Goal: Information Seeking & Learning: Learn about a topic

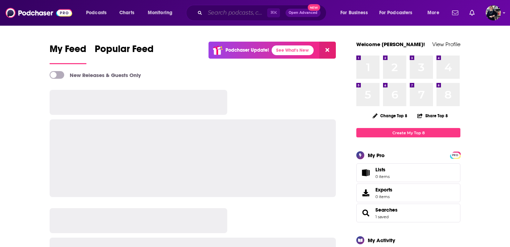
click at [219, 12] on input "Search podcasts, credits, & more..." at bounding box center [236, 12] width 62 height 11
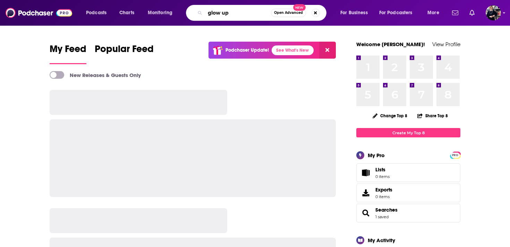
type input "glow up"
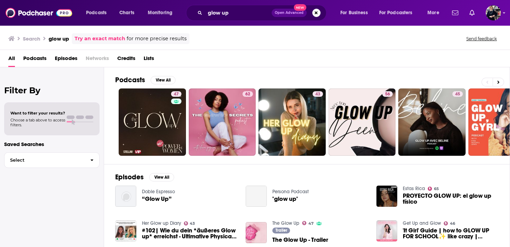
click at [31, 59] on span "Podcasts" at bounding box center [34, 60] width 23 height 14
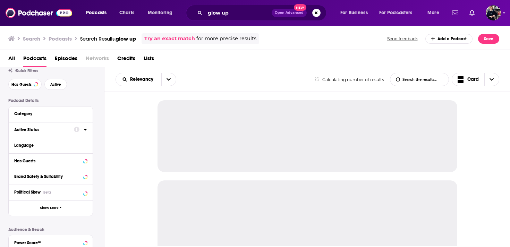
scroll to position [27, 0]
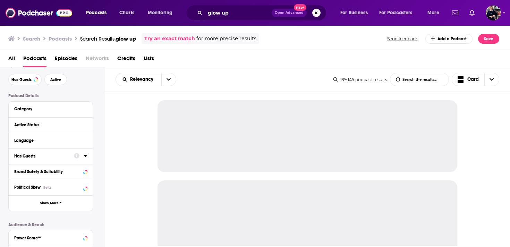
click at [46, 160] on button "Has Guests" at bounding box center [44, 156] width 60 height 9
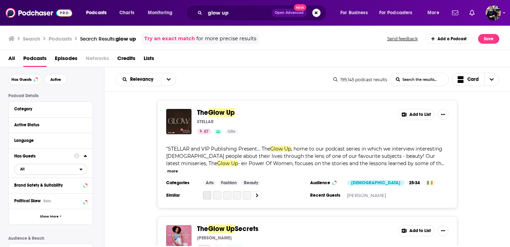
click at [45, 172] on span "All" at bounding box center [47, 168] width 65 height 9
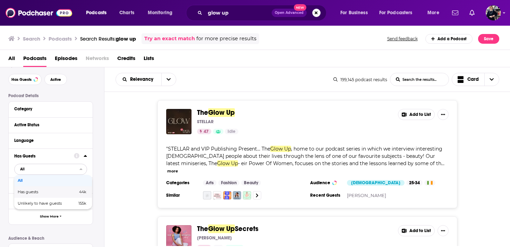
click at [42, 193] on span "Has guests" at bounding box center [38, 192] width 40 height 4
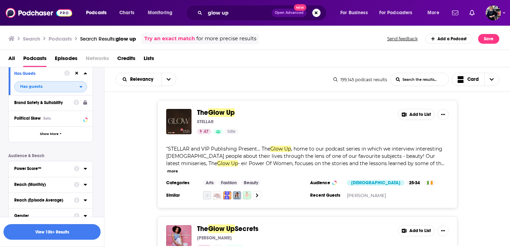
scroll to position [163, 0]
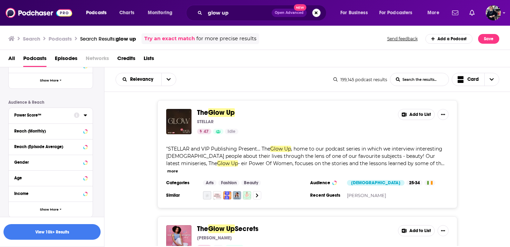
click at [43, 135] on button "Reach (Monthly)" at bounding box center [50, 131] width 73 height 9
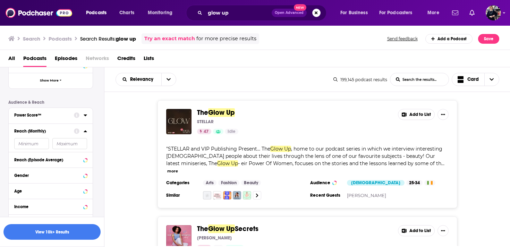
click at [29, 145] on input "number" at bounding box center [31, 143] width 35 height 11
type input "50000"
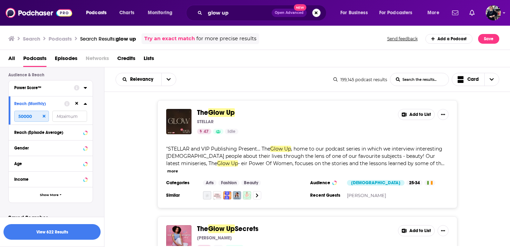
scroll to position [201, 0]
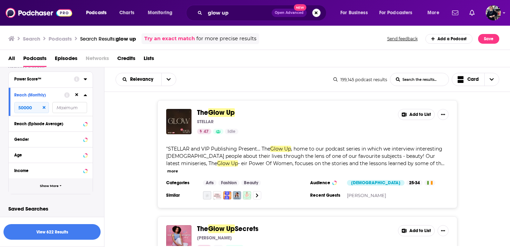
click at [41, 186] on span "Show More" at bounding box center [49, 186] width 19 height 4
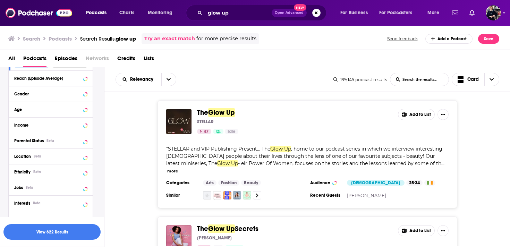
scroll to position [246, 0]
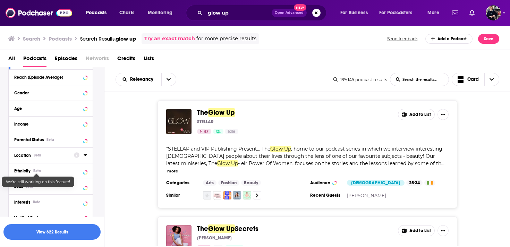
click at [32, 158] on div "Location Beta" at bounding box center [41, 155] width 55 height 5
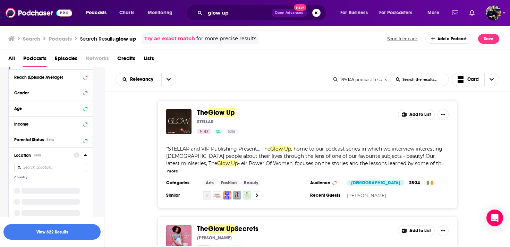
click at [36, 169] on input at bounding box center [50, 167] width 73 height 9
type input "united s"
click at [41, 187] on span "[GEOGRAPHIC_DATA]" at bounding box center [44, 185] width 43 height 5
click at [17, 188] on input "multiSelectOption-unitedstates-0" at bounding box center [17, 188] width 0 height 0
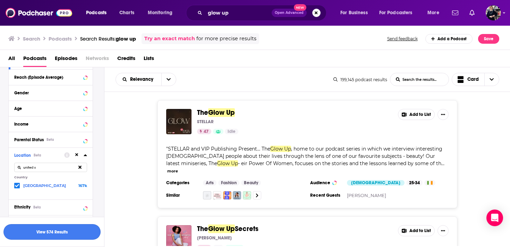
click at [60, 234] on button "View 574 Results" at bounding box center [51, 232] width 97 height 16
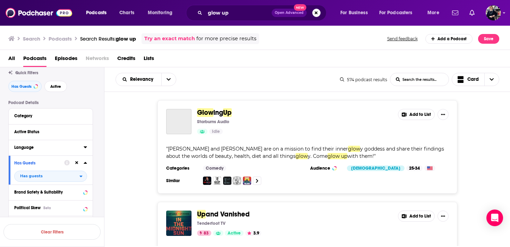
scroll to position [17, 0]
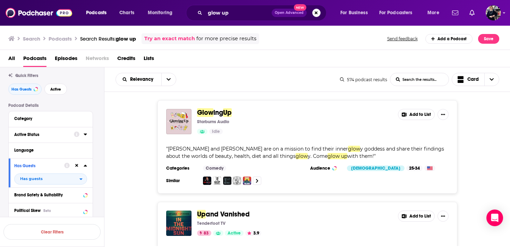
click at [56, 137] on div "Active Status" at bounding box center [41, 134] width 55 height 5
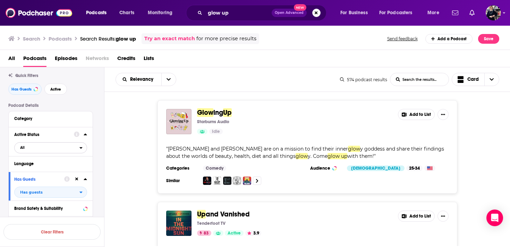
click at [51, 150] on span "All" at bounding box center [47, 147] width 65 height 9
click at [46, 172] on span "Active" at bounding box center [36, 171] width 36 height 4
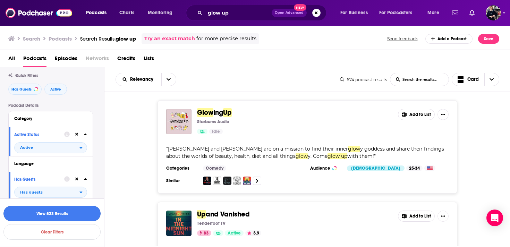
click at [45, 213] on button "View 523 Results" at bounding box center [51, 214] width 97 height 16
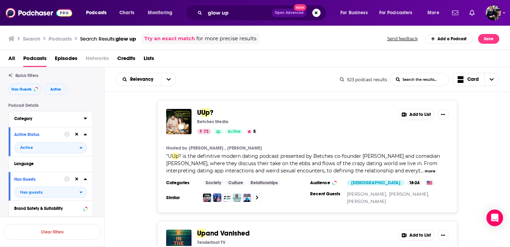
click at [49, 120] on div "Category" at bounding box center [46, 118] width 65 height 5
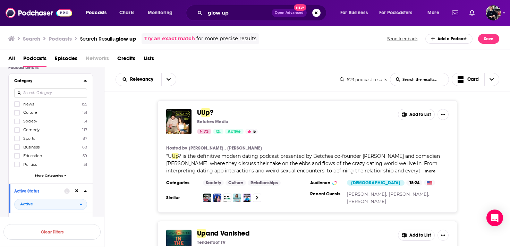
scroll to position [56, 0]
click at [49, 175] on span "More Categories" at bounding box center [49, 175] width 28 height 4
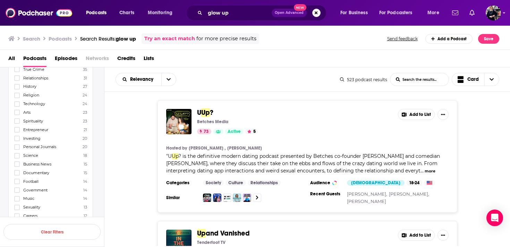
scroll to position [195, 0]
click at [37, 119] on label "Spirituality 23" at bounding box center [50, 119] width 73 height 6
click at [17, 121] on input "multiSelectOption-spirituality-18" at bounding box center [17, 121] width 0 height 0
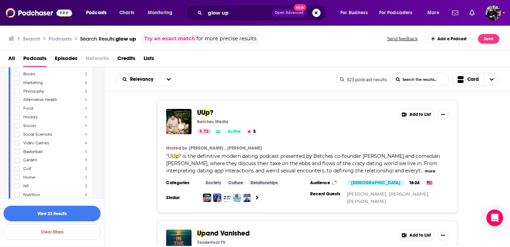
scroll to position [444, 0]
click at [29, 84] on span "Books" at bounding box center [29, 86] width 12 height 5
click at [17, 88] on input "multiSelectOption-books-43" at bounding box center [17, 88] width 0 height 0
click at [33, 112] on span "Beauty" at bounding box center [29, 114] width 13 height 5
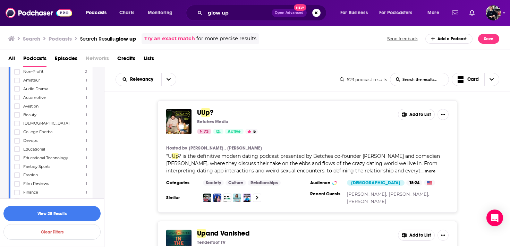
click at [17, 117] on input "multiSelectOption-beauty-71" at bounding box center [17, 117] width 0 height 0
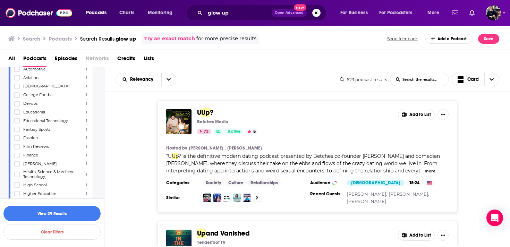
scroll to position [695, 0]
click at [31, 134] on span "Fashion" at bounding box center [30, 136] width 15 height 5
click at [17, 138] on input "multiSelectOption-fashion-78" at bounding box center [17, 138] width 0 height 0
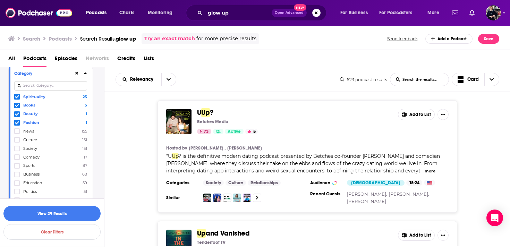
scroll to position [67, 0]
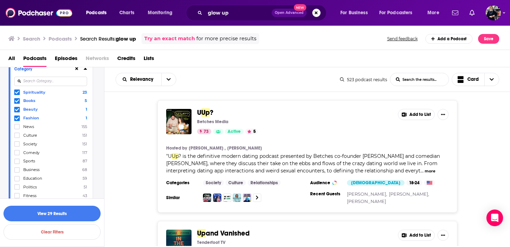
click at [26, 152] on span "Comedy" at bounding box center [31, 152] width 16 height 5
click at [17, 155] on input "multiSelectOption-comedy-7" at bounding box center [17, 155] width 0 height 0
click at [47, 213] on button "View 145 Results" at bounding box center [51, 214] width 97 height 16
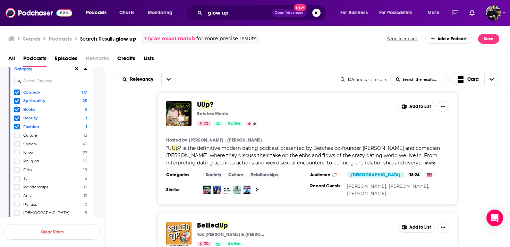
scroll to position [8, 0]
click at [429, 163] on button "more" at bounding box center [430, 163] width 11 height 6
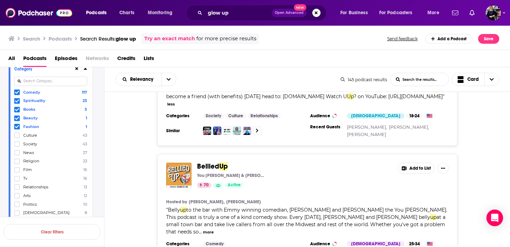
scroll to position [158, 0]
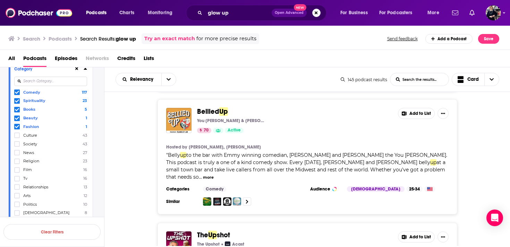
click at [214, 174] on button "more" at bounding box center [208, 177] width 11 height 6
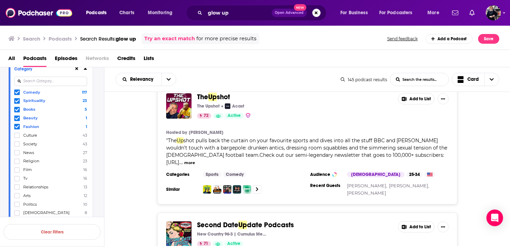
scroll to position [299, 0]
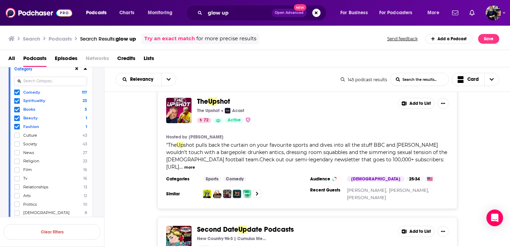
click at [36, 93] on span "Comedy" at bounding box center [31, 92] width 17 height 5
click at [17, 94] on input "multiSelectOption-comedy-0" at bounding box center [17, 94] width 0 height 0
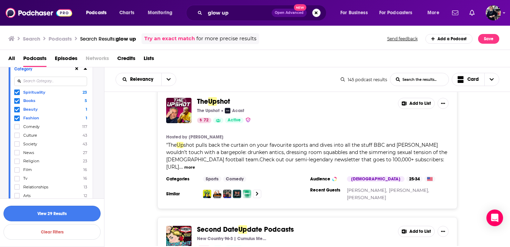
click at [84, 215] on button "View 29 Results" at bounding box center [51, 214] width 97 height 16
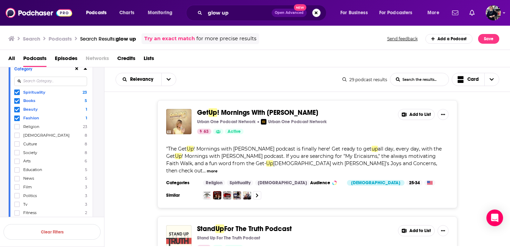
click at [218, 168] on button "more" at bounding box center [212, 171] width 11 height 6
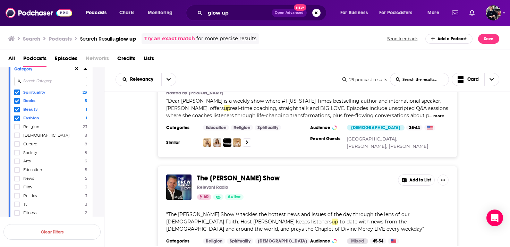
scroll to position [923, 0]
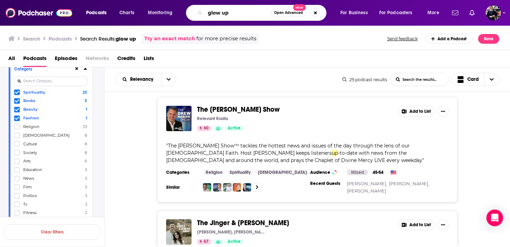
click at [213, 10] on input "glow up" at bounding box center [238, 12] width 66 height 11
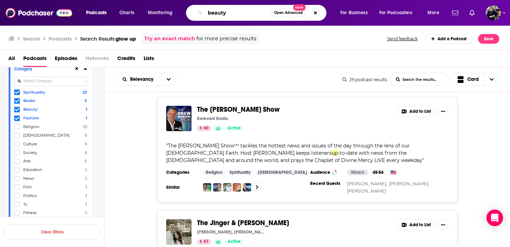
type input "beauty"
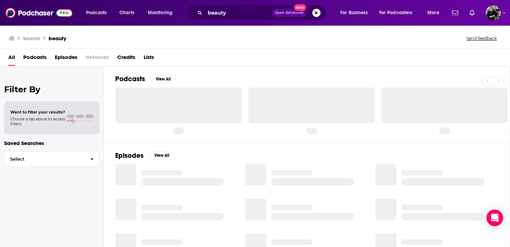
click at [37, 58] on span "Podcasts" at bounding box center [34, 59] width 23 height 14
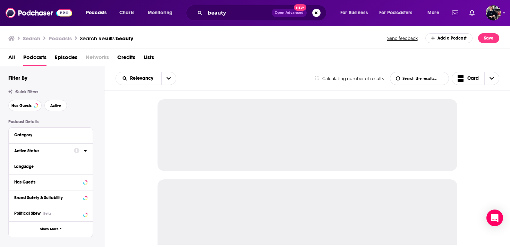
click at [55, 151] on div "Active Status" at bounding box center [41, 150] width 55 height 5
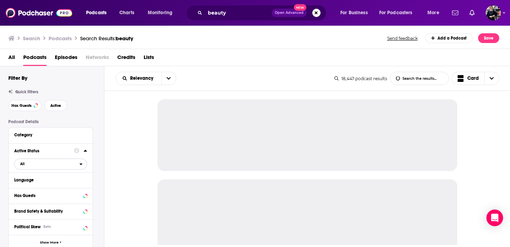
click at [54, 167] on span "All" at bounding box center [47, 163] width 65 height 9
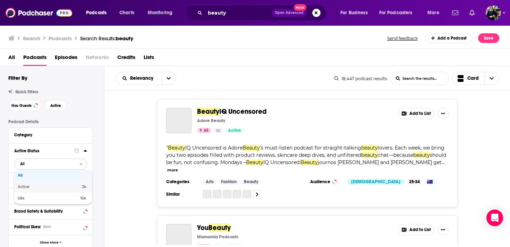
click at [52, 188] on span "Active" at bounding box center [36, 187] width 37 height 4
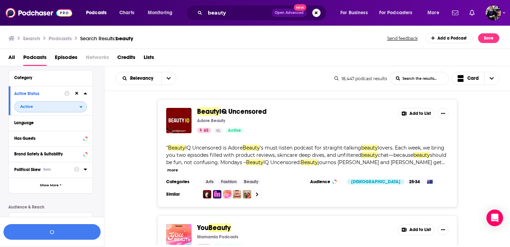
scroll to position [72, 0]
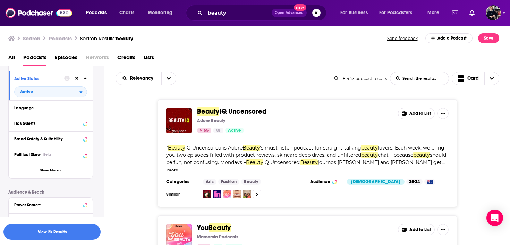
click at [50, 126] on div "Has Guests" at bounding box center [48, 123] width 68 height 5
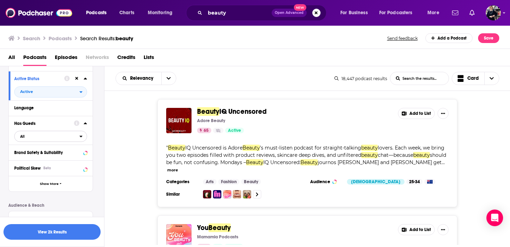
click at [47, 142] on button "All" at bounding box center [50, 136] width 73 height 11
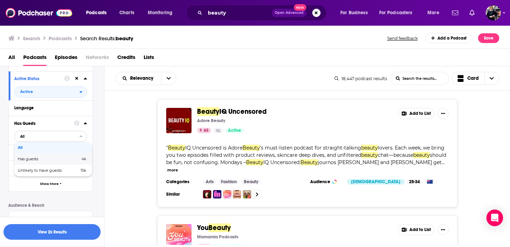
click at [46, 160] on span "Has guests" at bounding box center [38, 159] width 41 height 4
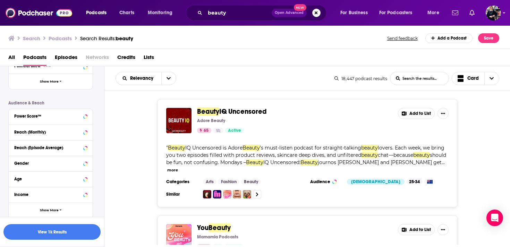
scroll to position [176, 0]
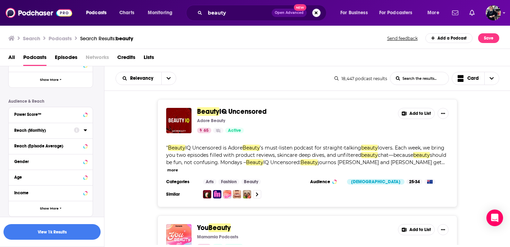
click at [42, 134] on button "Reach (Monthly)" at bounding box center [44, 130] width 60 height 9
click at [31, 145] on input "number" at bounding box center [31, 142] width 35 height 11
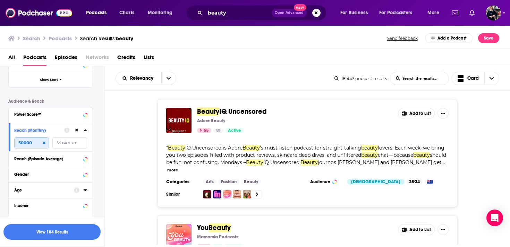
scroll to position [214, 0]
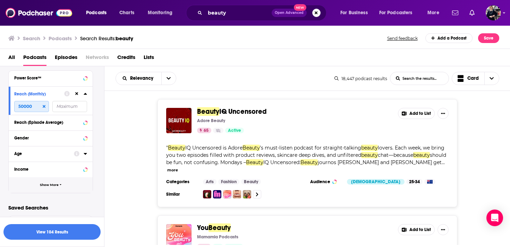
type input "50000"
click at [45, 184] on span "Show More" at bounding box center [49, 185] width 19 height 4
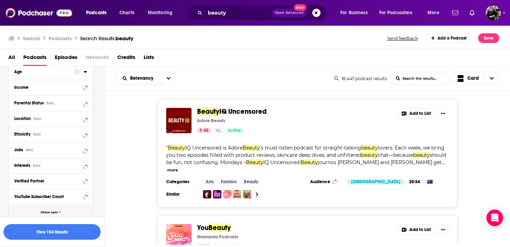
scroll to position [312, 0]
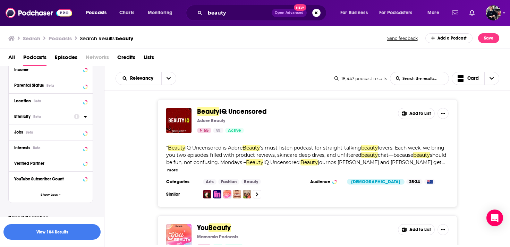
click at [30, 118] on div "Ethnicity Beta" at bounding box center [41, 116] width 55 height 5
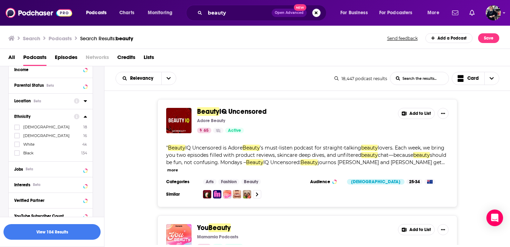
click at [23, 103] on span "Location" at bounding box center [22, 101] width 17 height 5
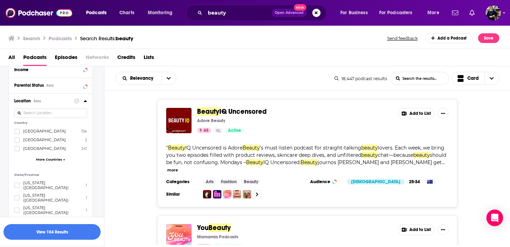
click at [37, 133] on span "[GEOGRAPHIC_DATA]" at bounding box center [44, 131] width 43 height 5
click at [17, 134] on input "multiSelectOption-unitedstates-0" at bounding box center [17, 134] width 0 height 0
click at [62, 234] on button "View 20 Results" at bounding box center [51, 232] width 97 height 16
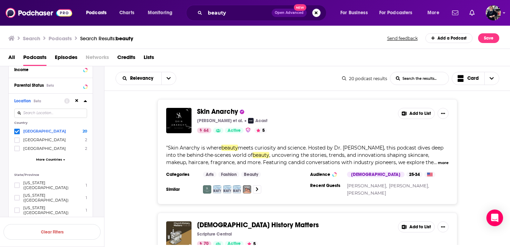
click at [438, 164] on button "more" at bounding box center [443, 163] width 11 height 6
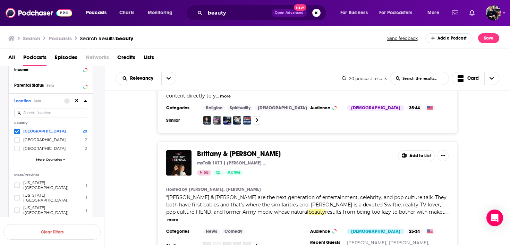
scroll to position [716, 0]
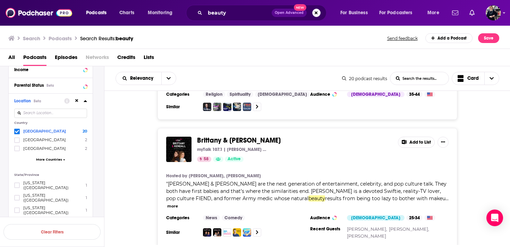
click at [178, 203] on button "more" at bounding box center [172, 206] width 11 height 6
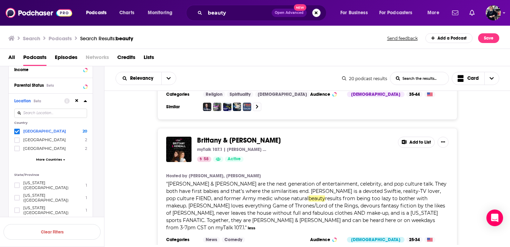
click at [497, 180] on div "Brittany & Kendall myTalk 107.1 | Hubbard Radio 58 Active Add to List Hosted by…" at bounding box center [307, 199] width 406 height 142
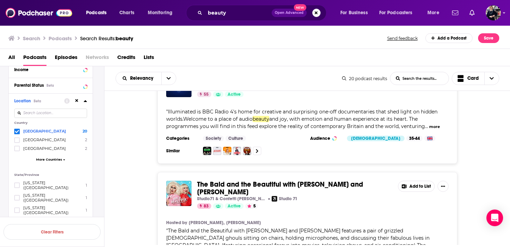
scroll to position [1056, 0]
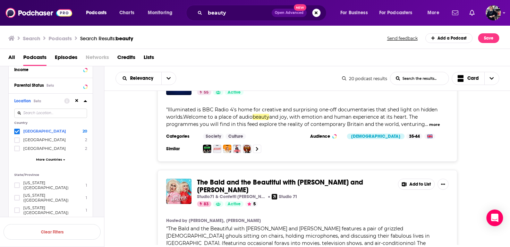
click at [323, 247] on button "more" at bounding box center [317, 251] width 11 height 6
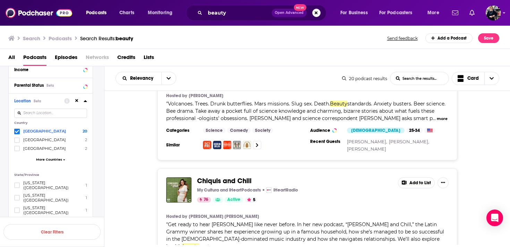
scroll to position [0, 0]
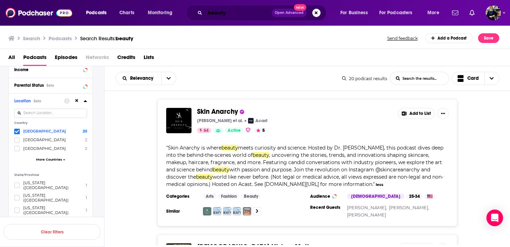
click at [217, 13] on input "beauty" at bounding box center [238, 12] width 67 height 11
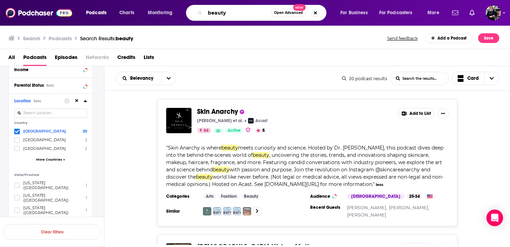
click at [217, 13] on input "beauty" at bounding box center [238, 12] width 66 height 11
type input "drag"
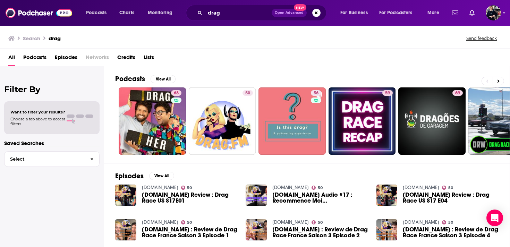
click at [37, 56] on span "Podcasts" at bounding box center [34, 59] width 23 height 14
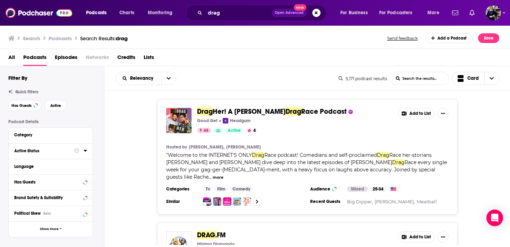
click at [46, 149] on div "Active Status" at bounding box center [41, 150] width 55 height 5
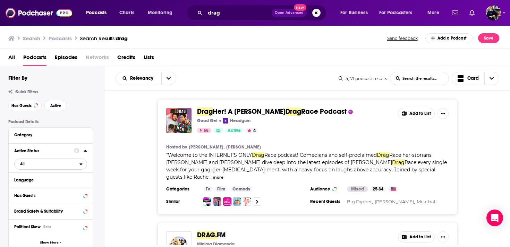
click at [44, 164] on span "All" at bounding box center [47, 163] width 65 height 9
click at [43, 187] on span "Active" at bounding box center [36, 187] width 36 height 4
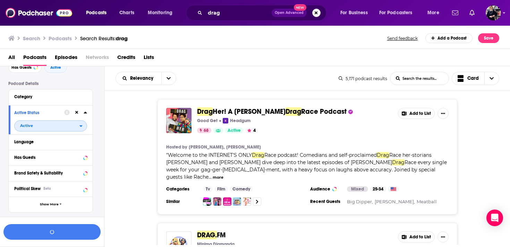
scroll to position [57, 0]
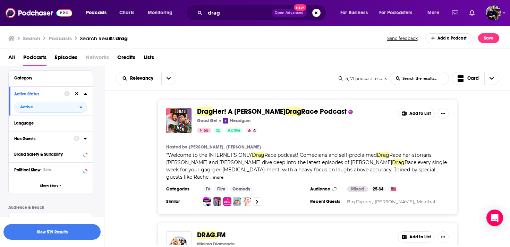
click at [52, 140] on div "Has Guests" at bounding box center [41, 138] width 55 height 5
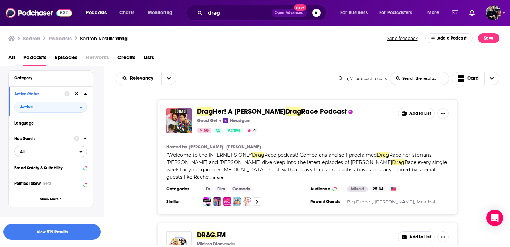
click at [49, 152] on span "All" at bounding box center [47, 151] width 65 height 9
click at [48, 176] on span "Has guests" at bounding box center [38, 174] width 41 height 4
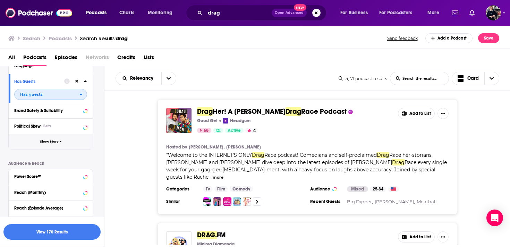
scroll to position [186, 0]
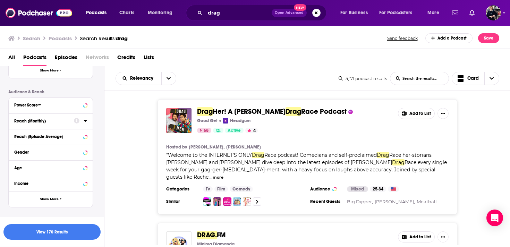
click at [47, 122] on div "Reach (Monthly)" at bounding box center [41, 121] width 55 height 5
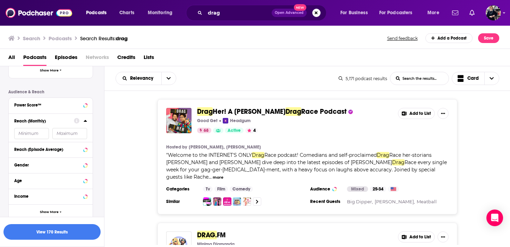
click at [32, 133] on input "number" at bounding box center [31, 133] width 35 height 11
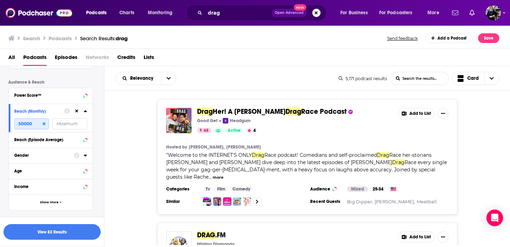
scroll to position [214, 0]
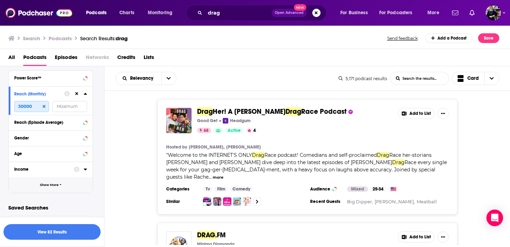
type input "50000"
click at [44, 186] on span "Show More" at bounding box center [49, 185] width 19 height 4
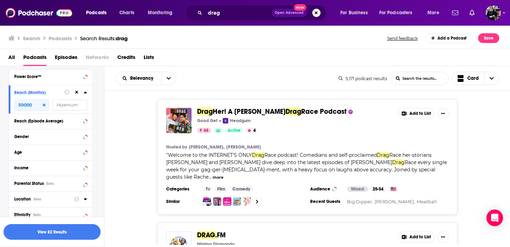
click at [43, 201] on div "Location Beta" at bounding box center [41, 199] width 55 height 5
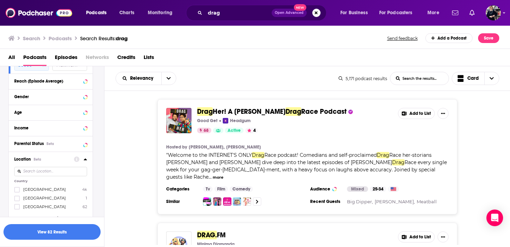
scroll to position [255, 0]
click at [44, 189] on span "[GEOGRAPHIC_DATA]" at bounding box center [44, 188] width 43 height 5
click at [17, 190] on input "multiSelectOption-unitedstates-0" at bounding box center [17, 190] width 0 height 0
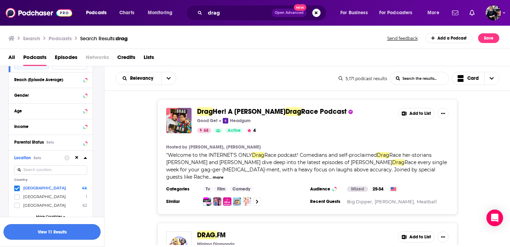
click at [57, 230] on button "View 11 Results" at bounding box center [51, 232] width 97 height 16
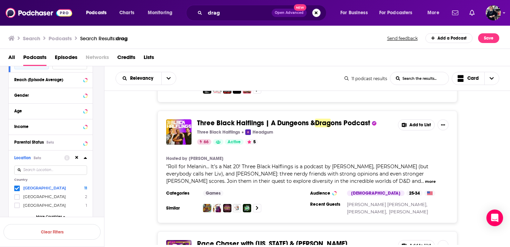
scroll to position [316, 0]
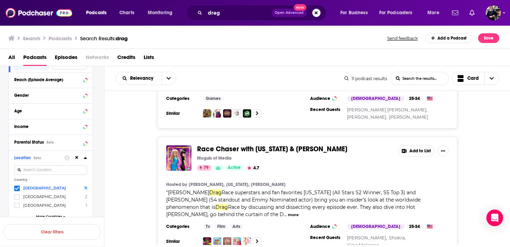
click at [299, 212] on button "more" at bounding box center [293, 215] width 11 height 6
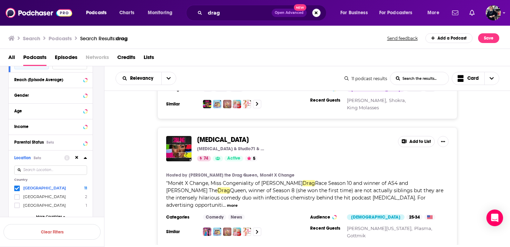
scroll to position [483, 0]
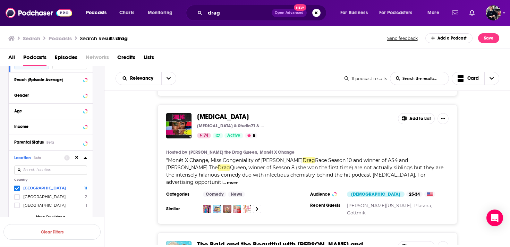
click at [238, 180] on button "more" at bounding box center [232, 183] width 11 height 6
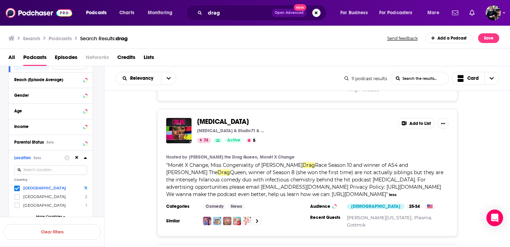
scroll to position [478, 0]
click at [475, 143] on div "Sibling Rivalry Sibling Rivalry & Studio71 & Confetti Cannon 74 Active 5 Add to…" at bounding box center [307, 173] width 406 height 127
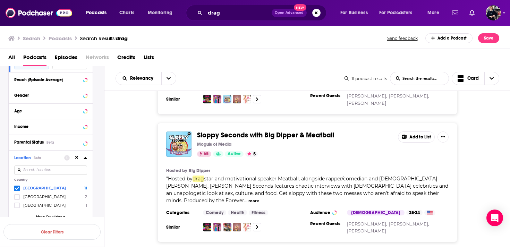
scroll to position [726, 0]
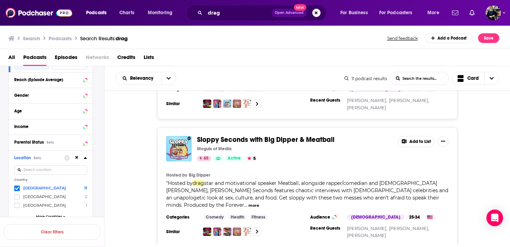
click at [483, 147] on div "Sloppy Seconds with Big Dipper & Meatball Moguls of Media 65 Active 5 Add to Li…" at bounding box center [307, 187] width 406 height 120
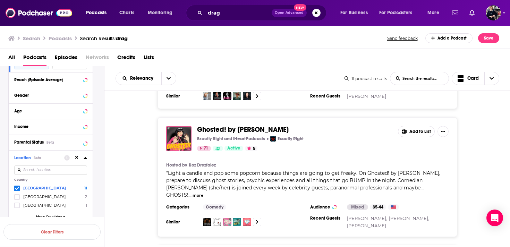
scroll to position [1071, 0]
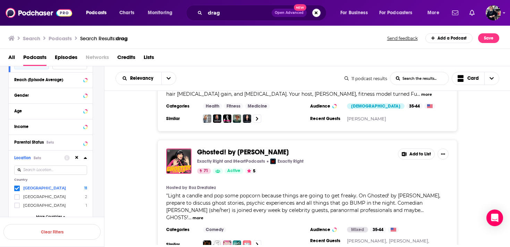
click at [203, 215] on button "more" at bounding box center [198, 218] width 11 height 6
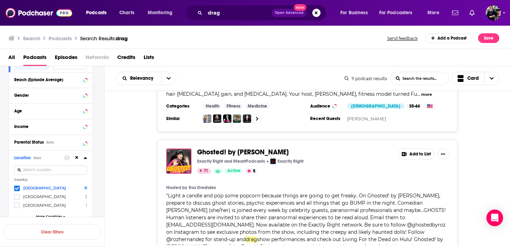
drag, startPoint x: 477, startPoint y: 146, endPoint x: 478, endPoint y: 130, distance: 15.3
click at [478, 140] on div "Ghosted! by Roz Hernandez Exactly Right and iHeartPodcasts Exactly Right 71 Act…" at bounding box center [307, 229] width 406 height 178
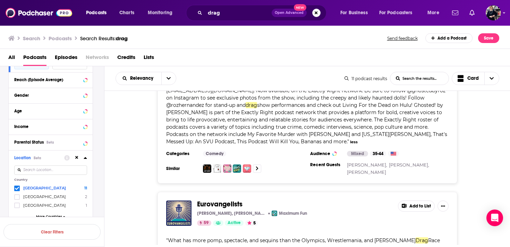
scroll to position [1261, 0]
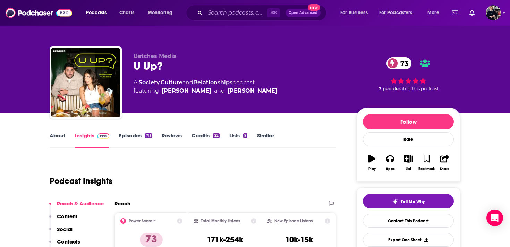
click at [54, 139] on link "About" at bounding box center [58, 140] width 16 height 16
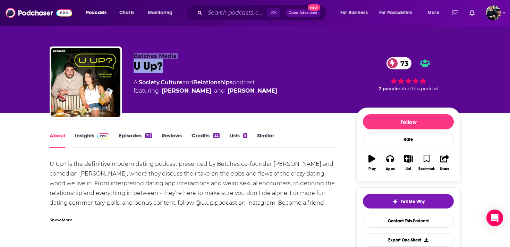
drag, startPoint x: 134, startPoint y: 57, endPoint x: 169, endPoint y: 66, distance: 36.3
click at [169, 66] on div "Betches Media U Up? 73 A Society , Culture and Relationships podcast featuring …" at bounding box center [240, 81] width 212 height 56
copy div "Betches Media U Up?"
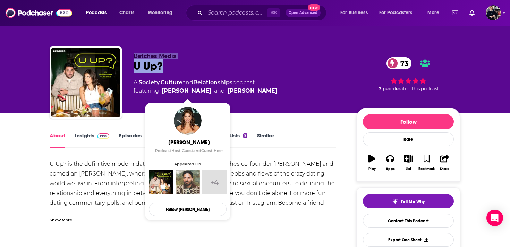
drag, startPoint x: 214, startPoint y: 91, endPoint x: 162, endPoint y: 92, distance: 51.4
click at [162, 92] on span "featuring Jordana Abraham and Jared Freid" at bounding box center [206, 91] width 144 height 8
copy link "Jordana Abraham"
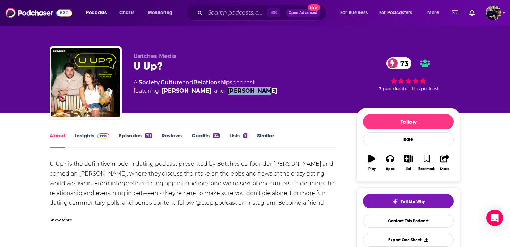
drag, startPoint x: 270, startPoint y: 90, endPoint x: 230, endPoint y: 93, distance: 39.6
click at [230, 93] on div "A Society , Culture and Relationships podcast featuring Jordana Abraham and Jar…" at bounding box center [240, 86] width 212 height 17
copy link "Jared Freid"
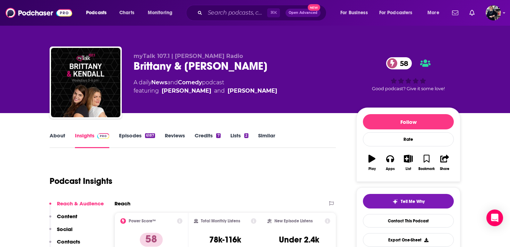
click at [57, 136] on link "About" at bounding box center [58, 140] width 16 height 16
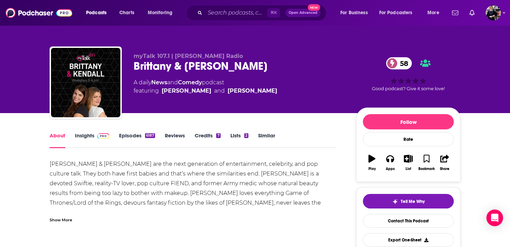
scroll to position [3, 0]
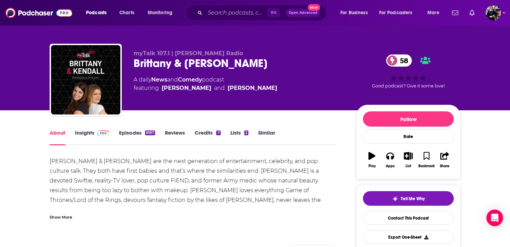
click at [61, 217] on div "Show More" at bounding box center [61, 216] width 23 height 7
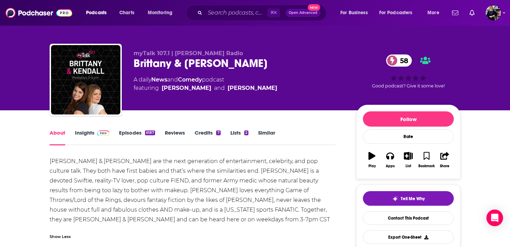
scroll to position [7, 0]
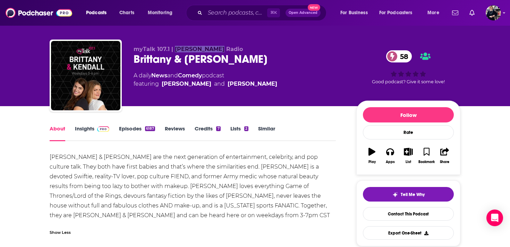
drag, startPoint x: 224, startPoint y: 50, endPoint x: 173, endPoint y: 50, distance: 50.3
click at [173, 50] on p "myTalk 107.1 | Hubbard Radio" at bounding box center [240, 49] width 212 height 7
copy span "Hubbard Radio"
drag, startPoint x: 130, startPoint y: 49, endPoint x: 223, endPoint y: 48, distance: 93.3
click at [223, 49] on div "myTalk 107.1 | Hubbard Radio Brittany & Kendall 58 A daily News and Comedy podc…" at bounding box center [255, 77] width 411 height 75
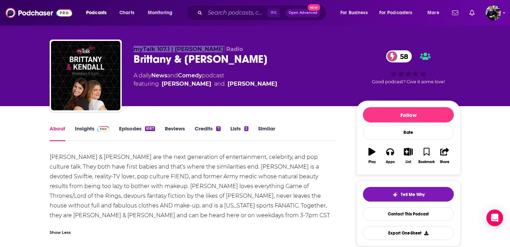
copy span "myTalk 107.1 | Hubbard Radio"
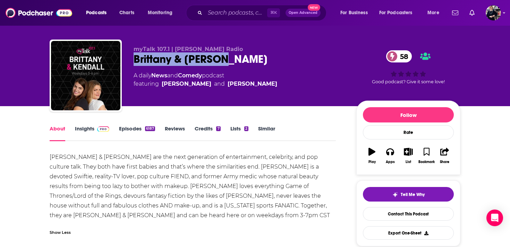
drag, startPoint x: 232, startPoint y: 62, endPoint x: 135, endPoint y: 62, distance: 97.1
click at [135, 62] on div "Brittany & Kendall 58" at bounding box center [240, 59] width 212 height 14
copy h1 "Brittany & Kendall"
click at [204, 130] on link "Credits 7" at bounding box center [208, 133] width 26 height 16
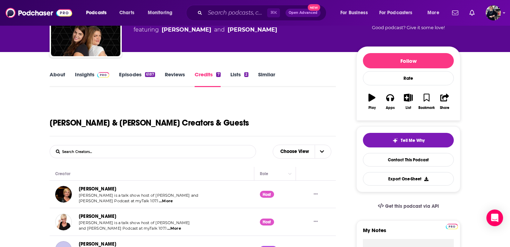
scroll to position [151, 0]
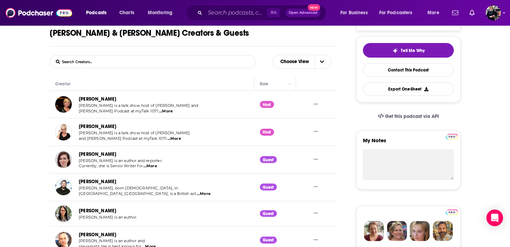
click at [159, 111] on span "...More" at bounding box center [166, 112] width 14 height 6
click at [167, 138] on span "...More" at bounding box center [174, 139] width 14 height 6
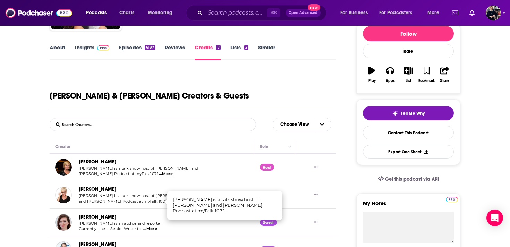
scroll to position [0, 0]
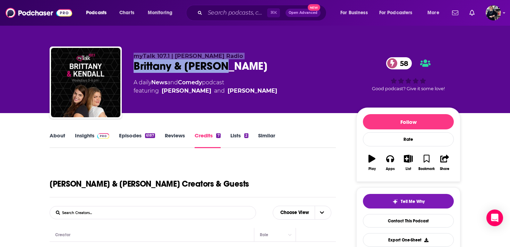
drag, startPoint x: 131, startPoint y: 53, endPoint x: 239, endPoint y: 67, distance: 108.8
click at [239, 68] on div "myTalk 107.1 | Hubbard Radio Brittany & Kendall 58 A daily News and Comedy podc…" at bounding box center [255, 83] width 411 height 75
copy div "myTalk 107.1 | Hubbard Radio Brittany & Kendall"
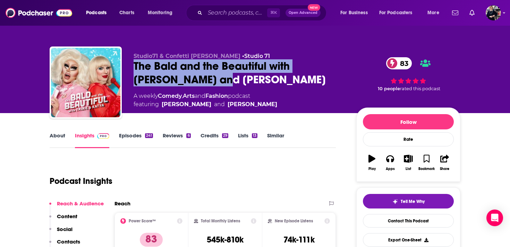
drag, startPoint x: 196, startPoint y: 79, endPoint x: 127, endPoint y: 69, distance: 69.4
click at [127, 69] on div "Studio71 & Confetti Cannon • Studio 71 The Bald and the Beautiful with Trixie a…" at bounding box center [255, 83] width 411 height 75
copy h2 "The Bald and the Beautiful with Trixie and Katya"
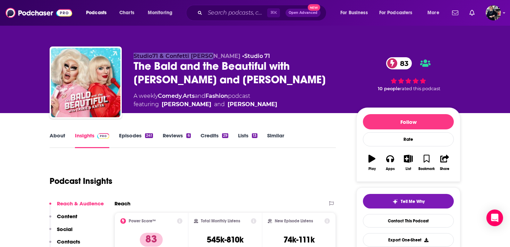
drag, startPoint x: 130, startPoint y: 54, endPoint x: 212, endPoint y: 56, distance: 81.5
click at [212, 56] on div "Studio71 & Confetti Cannon • Studio 71 The Bald and the Beautiful with Trixie a…" at bounding box center [255, 83] width 411 height 75
copy span "Studio71 & Confetti Cannon"
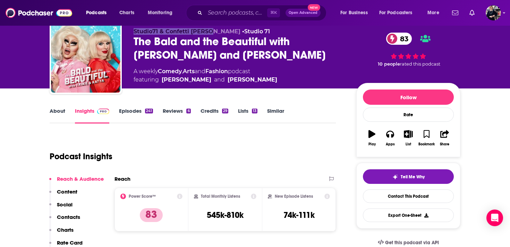
scroll to position [27, 0]
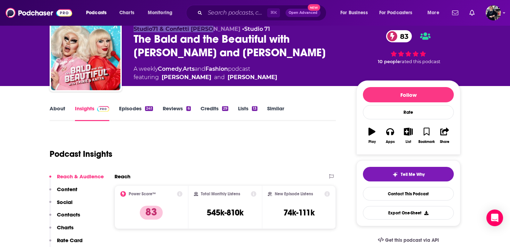
click at [60, 108] on link "About" at bounding box center [58, 113] width 16 height 16
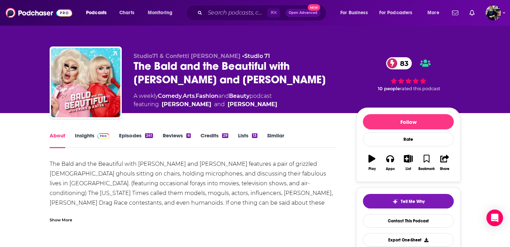
scroll to position [36, 0]
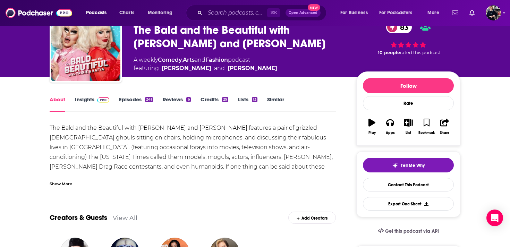
drag, startPoint x: 160, startPoint y: 70, endPoint x: 228, endPoint y: 77, distance: 68.0
copy span "Katya Zamolodchikova"
click at [206, 101] on link "Credits 29" at bounding box center [215, 104] width 28 height 16
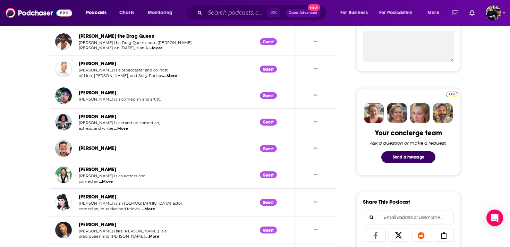
scroll to position [95, 0]
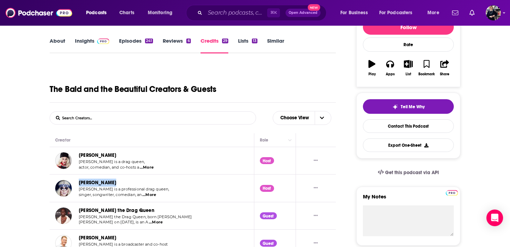
drag, startPoint x: 111, startPoint y: 184, endPoint x: 78, endPoint y: 184, distance: 33.0
click at [78, 184] on div "Trixie Mattel Trixie Mattel is a professional drag queen, singer, songwriter, c…" at bounding box center [112, 188] width 114 height 19
copy link "[PERSON_NAME]"
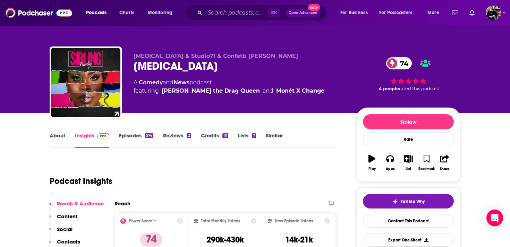
click at [55, 137] on link "About" at bounding box center [58, 140] width 16 height 16
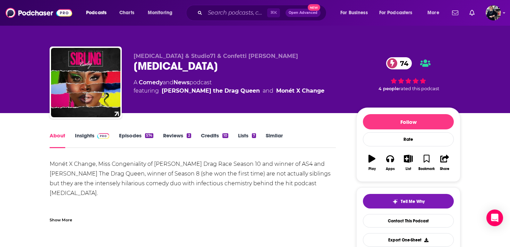
scroll to position [22, 0]
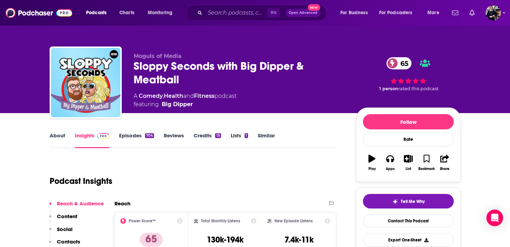
click at [55, 137] on link "About" at bounding box center [58, 140] width 16 height 16
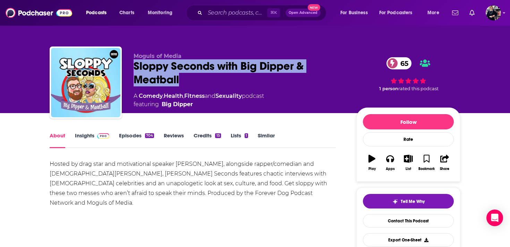
drag, startPoint x: 131, startPoint y: 66, endPoint x: 200, endPoint y: 81, distance: 70.7
click at [200, 81] on div "Moguls of Media Sloppy Seconds with Big Dipper & Meatball 65 A Comedy , Health …" at bounding box center [255, 83] width 411 height 75
copy h1 "Sloppy Seconds with Big Dipper & Meatball"
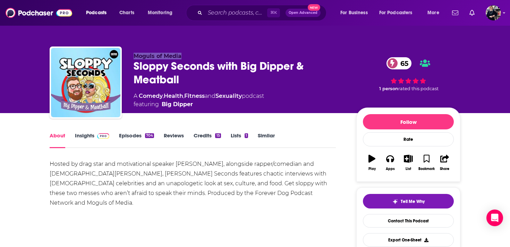
drag, startPoint x: 132, startPoint y: 56, endPoint x: 198, endPoint y: 55, distance: 66.3
click at [198, 55] on div "Moguls of Media Sloppy Seconds with Big Dipper & Meatball 65 A Comedy , Health …" at bounding box center [255, 83] width 411 height 75
copy span "Moguls of Media"
click at [204, 137] on link "Credits 15" at bounding box center [207, 140] width 27 height 16
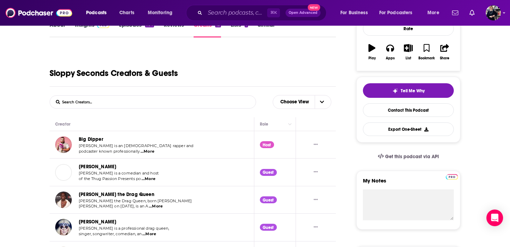
scroll to position [115, 0]
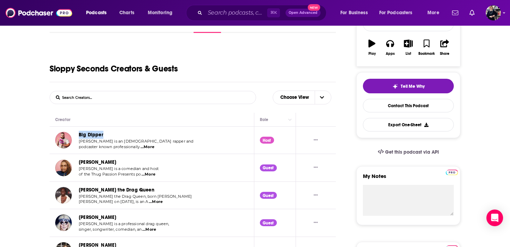
drag, startPoint x: 111, startPoint y: 135, endPoint x: 76, endPoint y: 136, distance: 34.7
click at [76, 136] on div "Big Dipper [PERSON_NAME] is an [DEMOGRAPHIC_DATA] rapper and podcaster known pr…" at bounding box center [124, 140] width 138 height 19
copy link "Big Dipper"
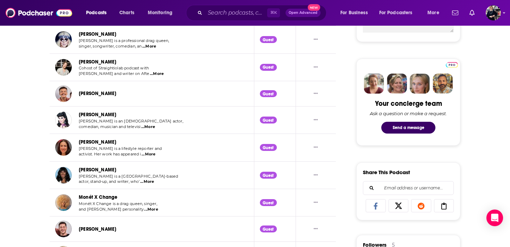
scroll to position [0, 0]
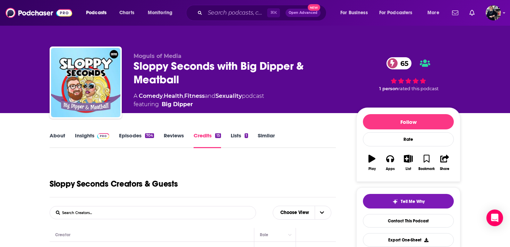
click at [62, 134] on link "About" at bounding box center [58, 140] width 16 height 16
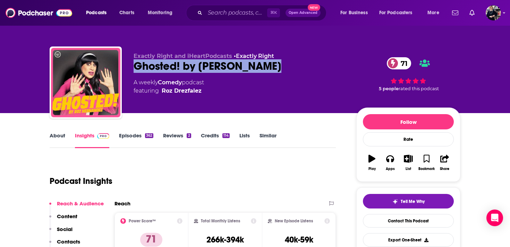
drag, startPoint x: 128, startPoint y: 65, endPoint x: 289, endPoint y: 68, distance: 161.0
click at [289, 68] on div "Exactly Right and iHeartPodcasts • Exactly Right Ghosted! by Roz Hernandez 71 A…" at bounding box center [255, 83] width 411 height 75
copy h2 "Ghosted! by Roz Hernandez"
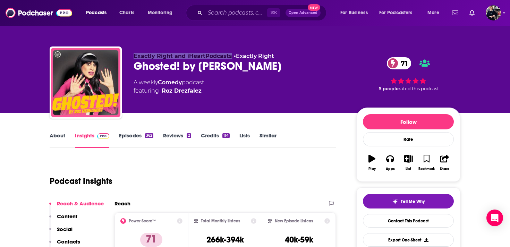
drag, startPoint x: 131, startPoint y: 53, endPoint x: 230, endPoint y: 53, distance: 99.2
click at [230, 53] on div "Exactly Right and iHeartPodcasts • Exactly Right Ghosted! by Roz Hernandez 71 A…" at bounding box center [255, 83] width 411 height 75
copy span "Exactly Right and iHeartPodcasts"
click at [218, 137] on link "Credits 114" at bounding box center [215, 140] width 29 height 16
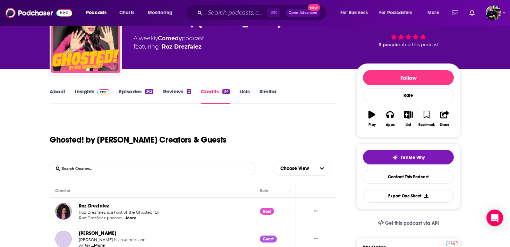
scroll to position [113, 0]
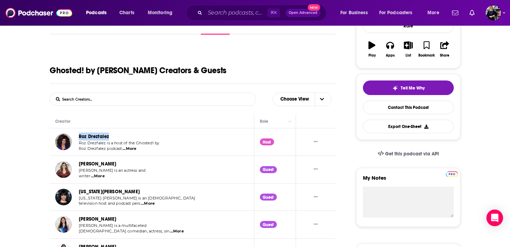
drag, startPoint x: 113, startPoint y: 137, endPoint x: 76, endPoint y: 137, distance: 36.8
click at [76, 137] on div "Roz Drezfalez Roz Drezfalez is a host of the Ghosted! by Roz Drezfalez podcast …" at bounding box center [108, 142] width 106 height 19
copy link "Roz Drezfalez"
click at [131, 150] on span "...More" at bounding box center [129, 149] width 14 height 6
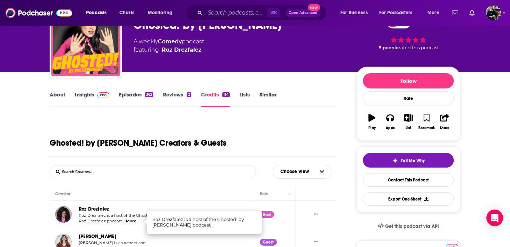
scroll to position [0, 0]
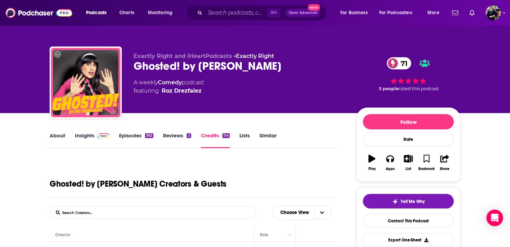
click at [59, 136] on link "About" at bounding box center [58, 140] width 16 height 16
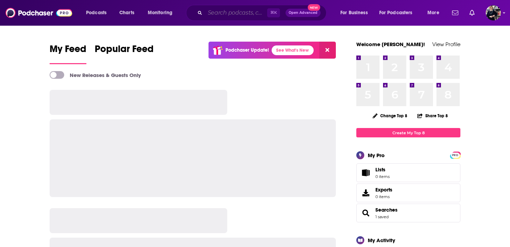
click at [227, 14] on input "Search podcasts, credits, & more..." at bounding box center [236, 12] width 62 height 11
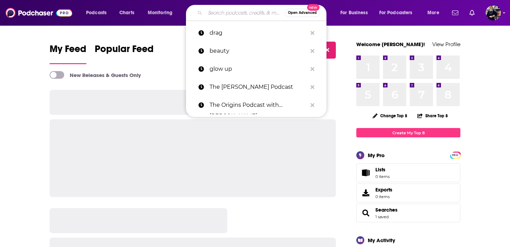
paste input "I Thought It Was Just Me"
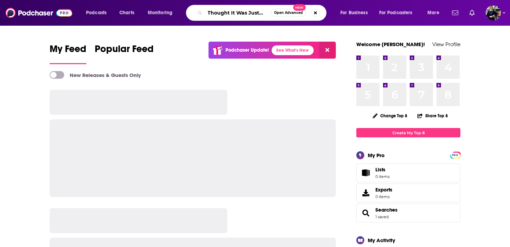
type input "I Thought It Was Just Me"
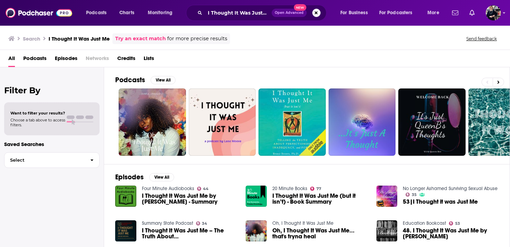
click at [34, 58] on span "Podcasts" at bounding box center [34, 60] width 23 height 14
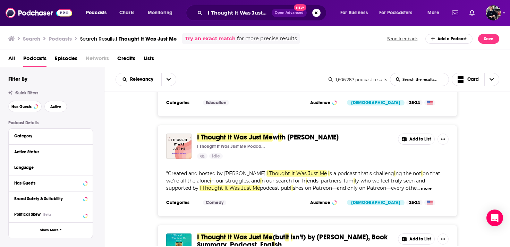
scroll to position [60, 0]
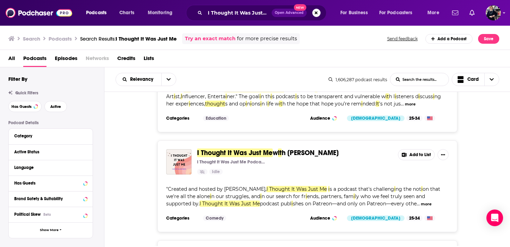
click at [239, 153] on div "Podcasts Charts Monitoring I Thought It Was Just Me Open Advanced New For Busin…" at bounding box center [255, 123] width 510 height 247
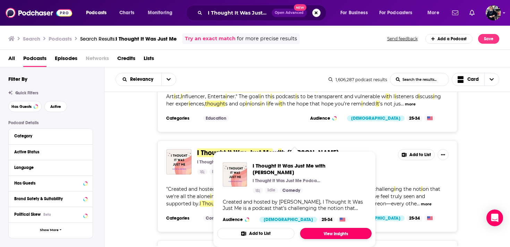
click at [317, 228] on link "View Insights" at bounding box center [335, 233] width 71 height 11
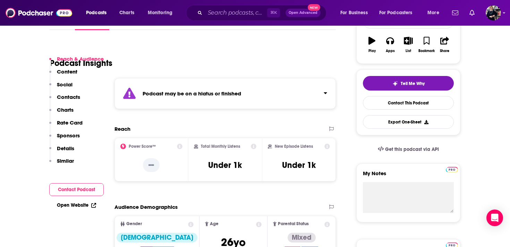
scroll to position [216, 0]
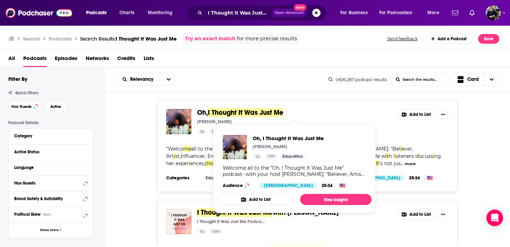
click at [237, 113] on span "I Thought It Was Just Me" at bounding box center [246, 112] width 76 height 9
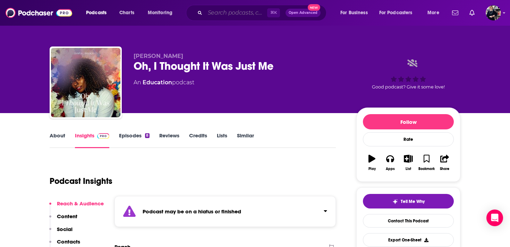
click at [217, 14] on input "Search podcasts, credits, & more..." at bounding box center [236, 12] width 62 height 11
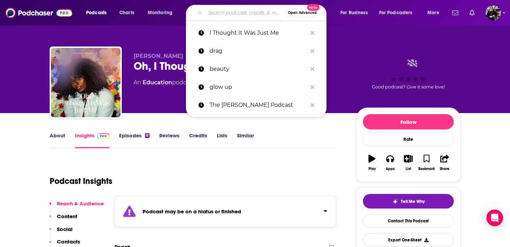
paste input "Dead Talks"
type input "Dead Talks"
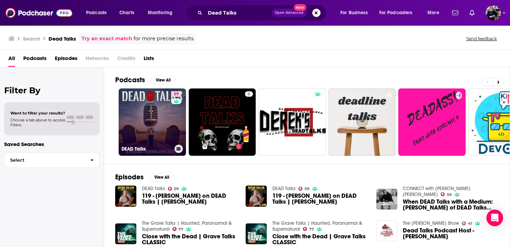
click at [145, 127] on link "59 DEAD Talks" at bounding box center [152, 121] width 67 height 67
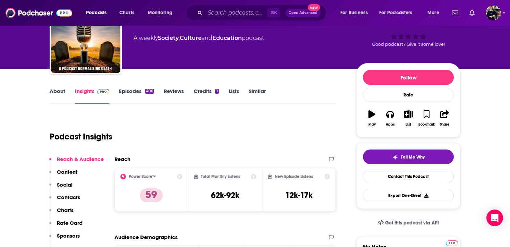
scroll to position [45, 0]
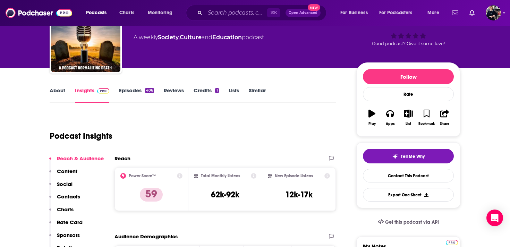
click at [201, 88] on link "Credits 1" at bounding box center [206, 95] width 25 height 16
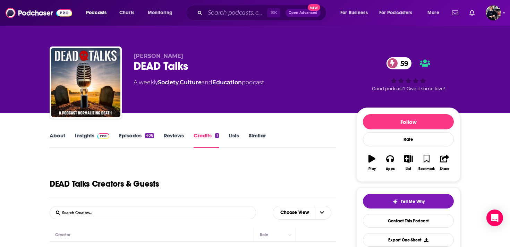
click at [149, 65] on div "DEAD Talks 59" at bounding box center [240, 66] width 212 height 14
copy div "DEAD Talks 59"
click at [149, 56] on span "David Ferrugio" at bounding box center [159, 56] width 50 height 7
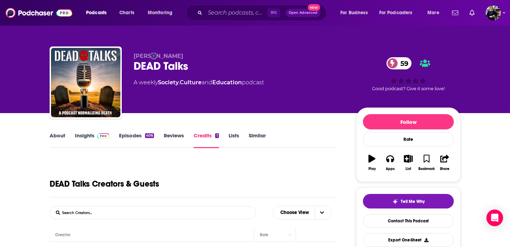
click at [149, 56] on span "David Ferrugio" at bounding box center [159, 56] width 50 height 7
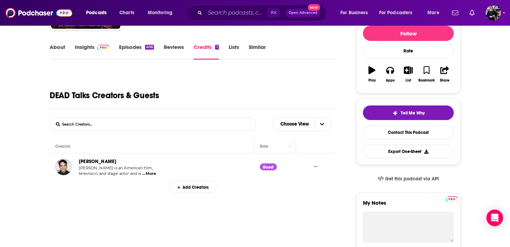
scroll to position [94, 0]
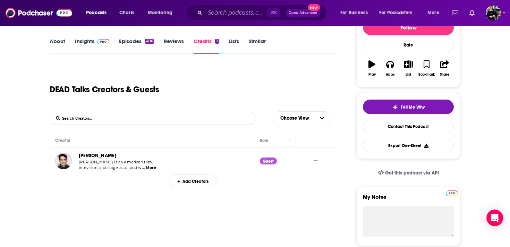
drag, startPoint x: 129, startPoint y: 157, endPoint x: 74, endPoint y: 156, distance: 54.8
click at [74, 156] on div "David Dastmalchian David Dastmalchian is an American film, television, and stag…" at bounding box center [108, 161] width 106 height 19
copy div "David Dastmalchian"
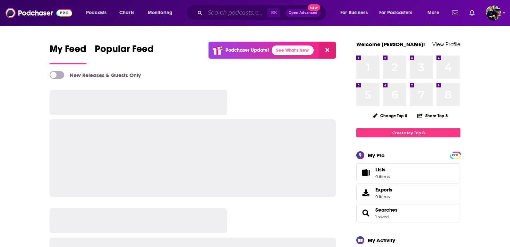
click at [207, 13] on input "Search podcasts, credits, & more..." at bounding box center [236, 12] width 62 height 11
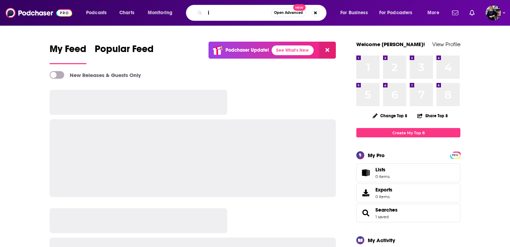
type input "i"
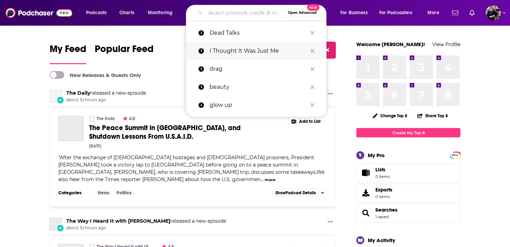
click at [228, 46] on p "I Thought It Was Just Me" at bounding box center [258, 51] width 97 height 18
type input "I Thought It Was Just Me"
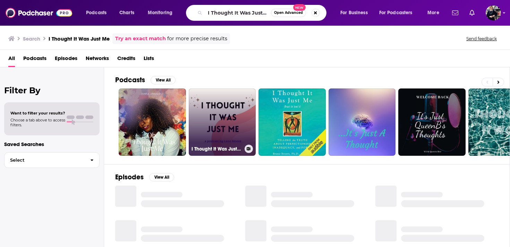
click at [220, 99] on link "I Thought It Was Just Me with [PERSON_NAME]" at bounding box center [222, 121] width 67 height 67
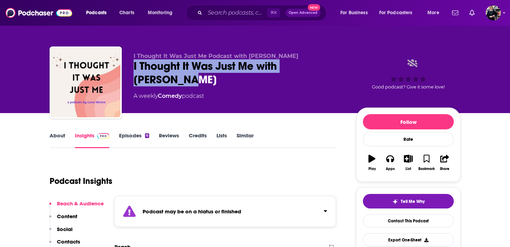
drag, startPoint x: 184, startPoint y: 82, endPoint x: 124, endPoint y: 70, distance: 61.5
click at [124, 70] on div "I Thought It Was Just Me Podcast with [PERSON_NAME] I Thought It Was Just Me wi…" at bounding box center [255, 83] width 411 height 75
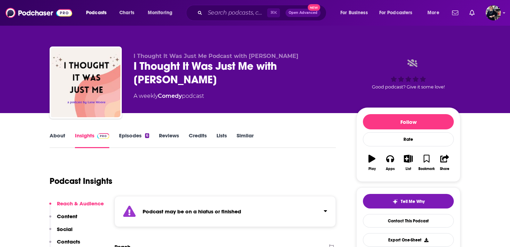
click at [185, 78] on div "I Thought It Was Just Me with [PERSON_NAME]" at bounding box center [240, 72] width 212 height 27
drag, startPoint x: 179, startPoint y: 82, endPoint x: 282, endPoint y: 67, distance: 103.8
click at [282, 67] on div "I Thought It Was Just Me with [PERSON_NAME]" at bounding box center [240, 72] width 212 height 27
copy h2 "[PERSON_NAME]"
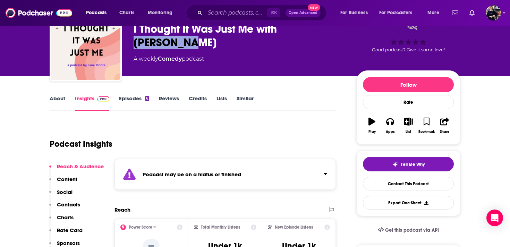
scroll to position [75, 0]
